Goal: Task Accomplishment & Management: Use online tool/utility

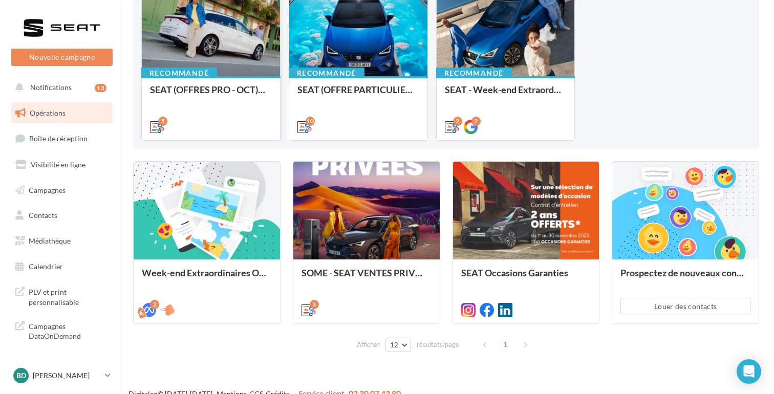
scroll to position [140, 0]
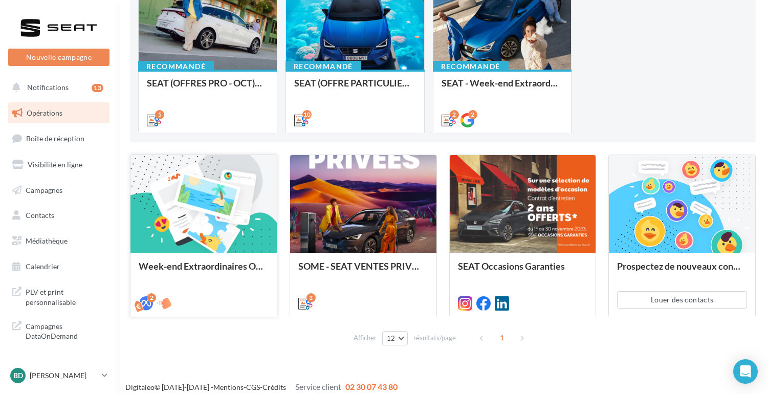
click at [188, 227] on div at bounding box center [204, 204] width 146 height 98
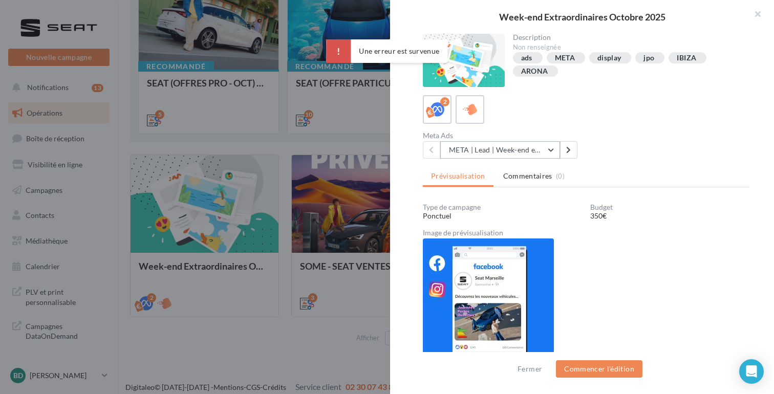
click at [552, 148] on button "META | Lead | Week-end extraordinaires Octobre 2025" at bounding box center [500, 149] width 120 height 17
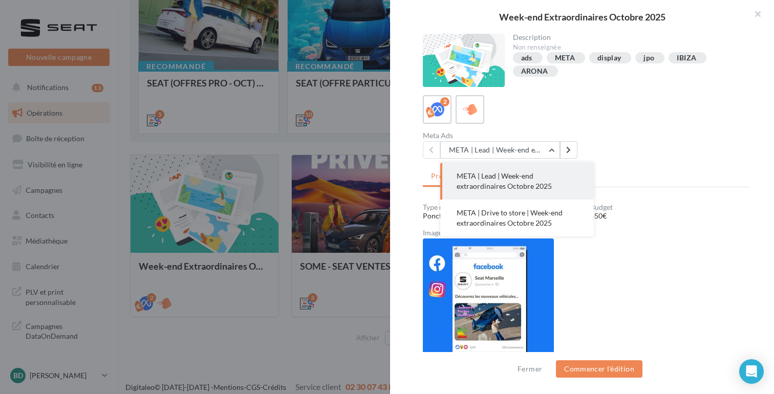
click at [502, 178] on span "META | Lead | Week-end extraordinaires Octobre 2025" at bounding box center [504, 181] width 95 height 19
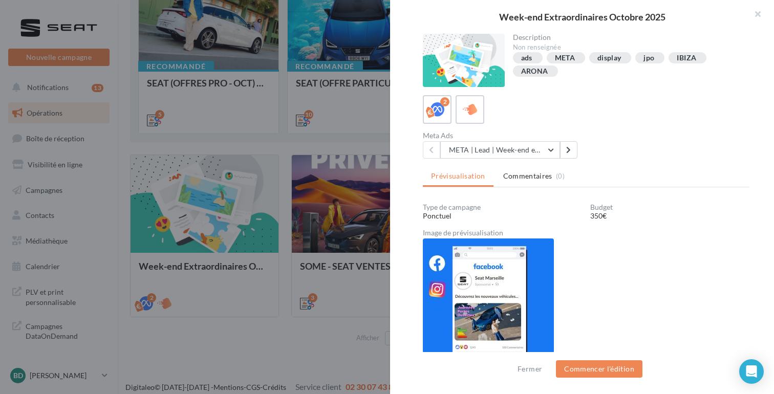
scroll to position [1, 0]
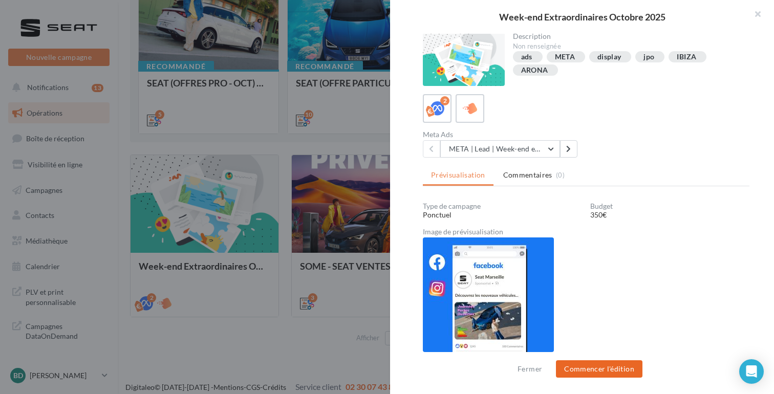
click at [589, 365] on button "Commencer l'édition" at bounding box center [599, 368] width 87 height 17
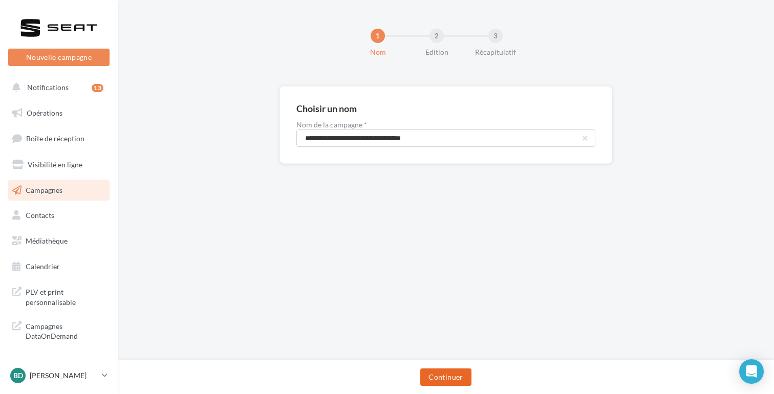
click at [443, 376] on button "Continuer" at bounding box center [445, 377] width 51 height 17
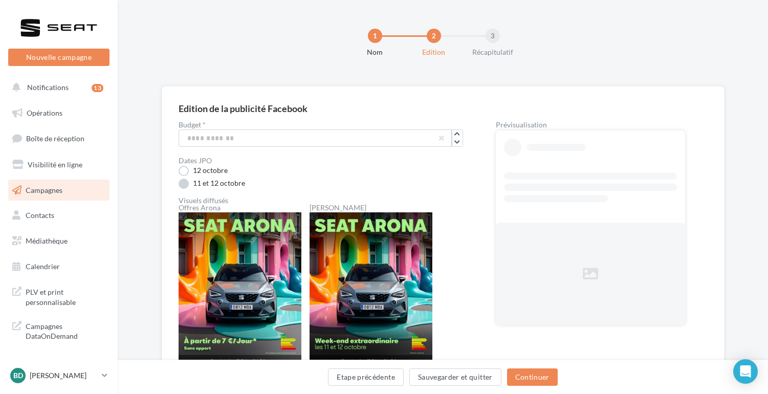
click at [183, 182] on label "11 et 12 octobre" at bounding box center [212, 184] width 67 height 10
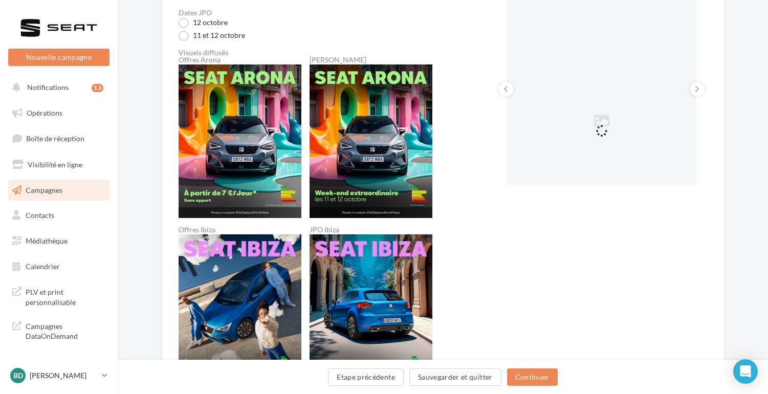
scroll to position [166, 0]
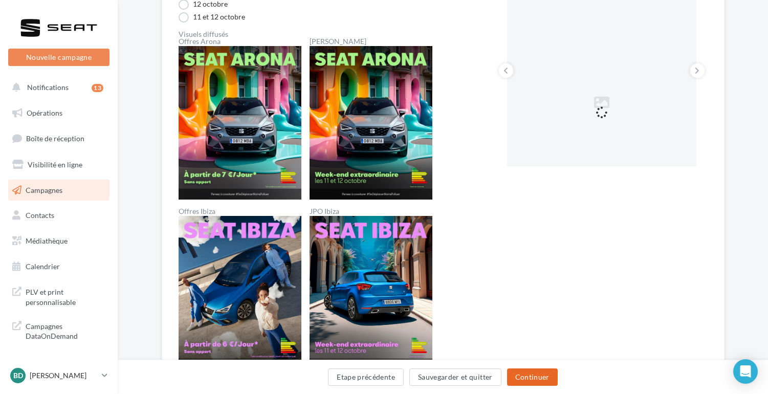
click at [535, 377] on button "Continuer" at bounding box center [532, 377] width 51 height 17
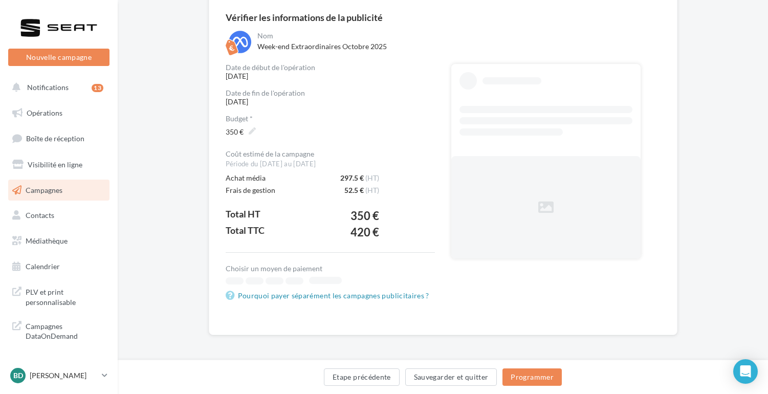
scroll to position [93, 0]
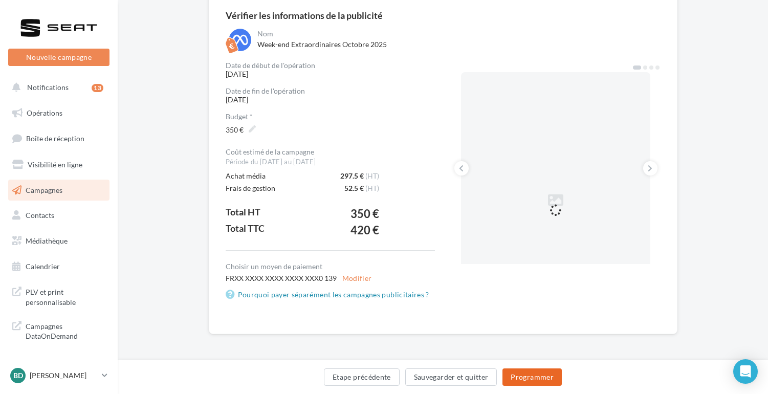
click at [528, 378] on button "Programmer" at bounding box center [532, 377] width 59 height 17
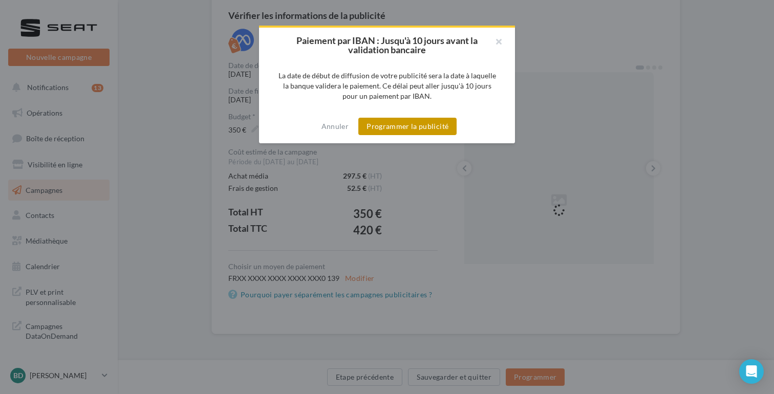
click at [401, 131] on button "Programmer la publicité" at bounding box center [407, 126] width 98 height 17
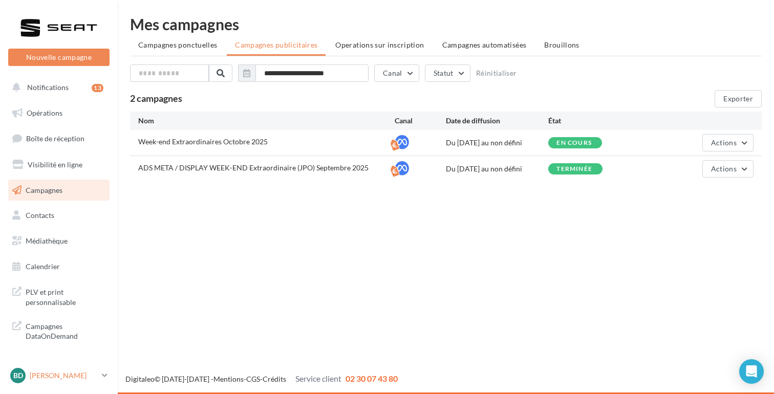
click at [97, 373] on p "[PERSON_NAME]" at bounding box center [64, 376] width 68 height 10
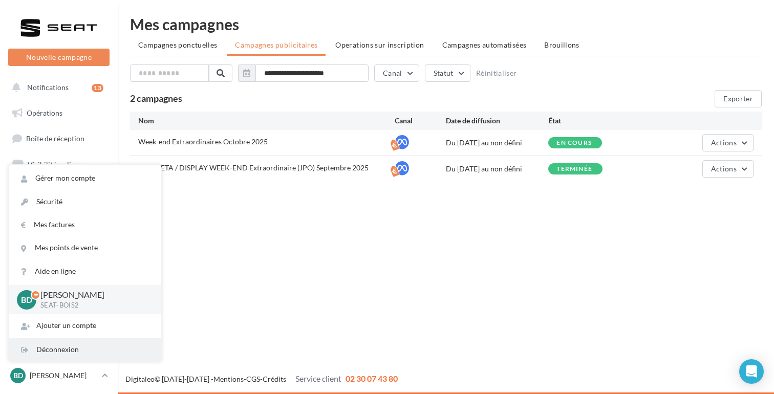
click at [75, 349] on div "Déconnexion" at bounding box center [85, 349] width 153 height 23
